Goal: Information Seeking & Learning: Compare options

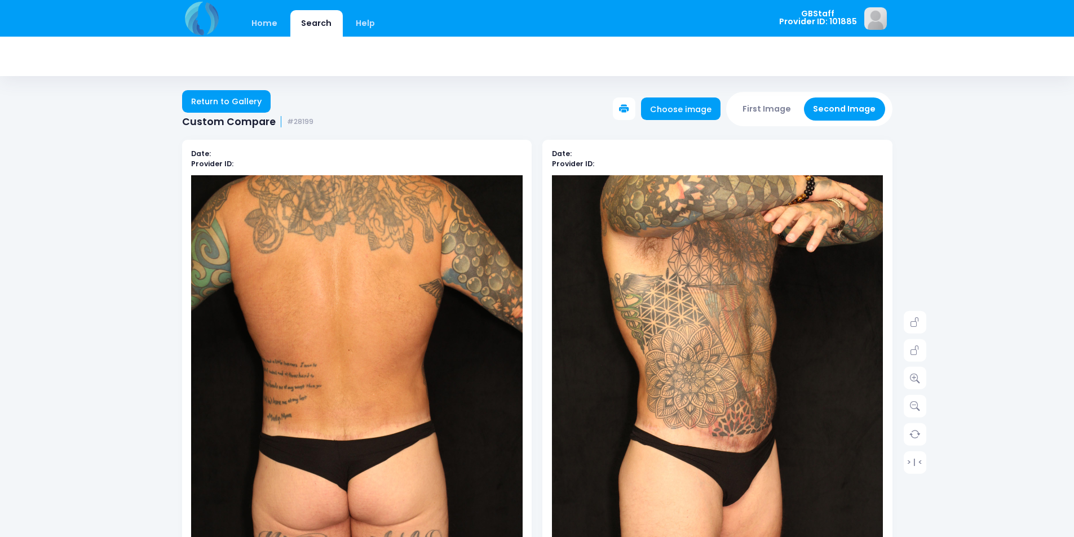
scroll to position [529, 0]
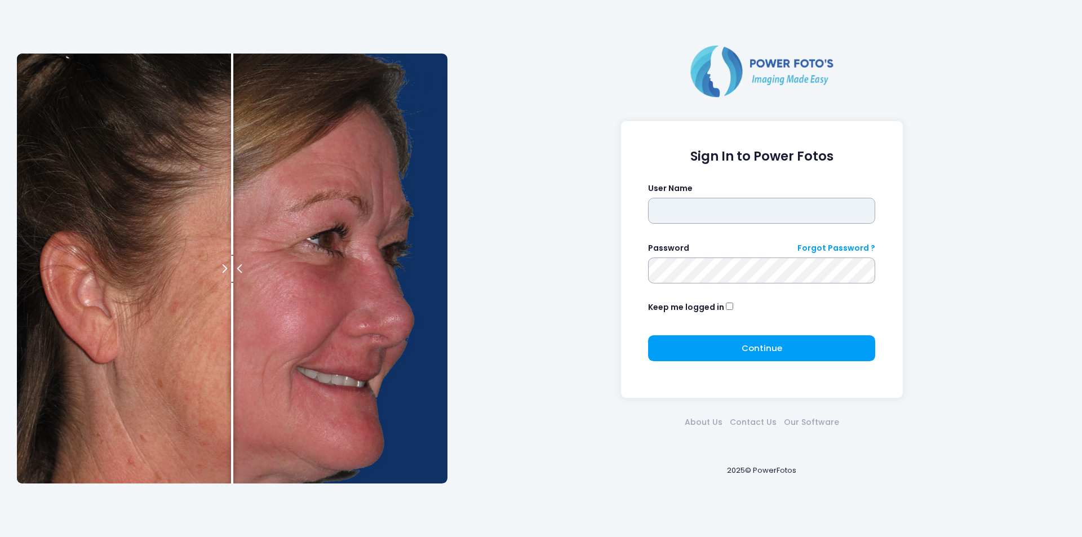
type input "*******"
